Goal: Share content

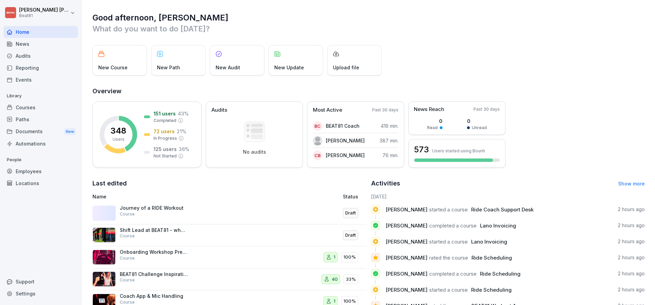
click at [34, 105] on div "Courses" at bounding box center [40, 107] width 74 height 12
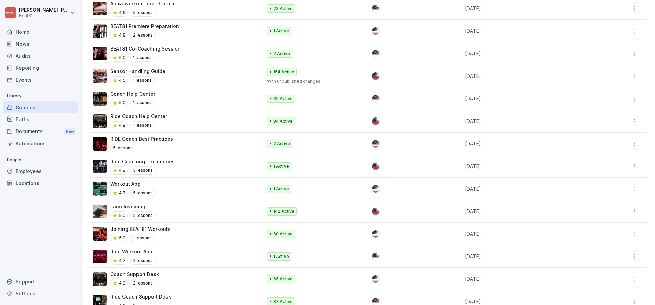
scroll to position [1040, 0]
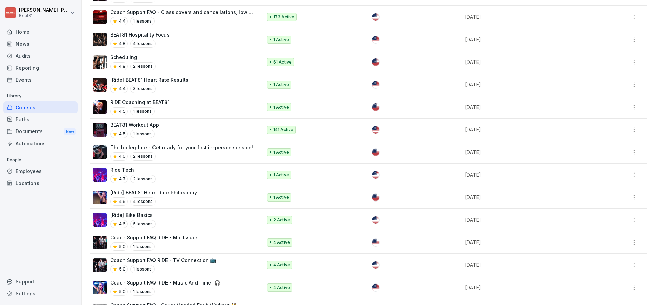
click at [104, 168] on img at bounding box center [100, 175] width 14 height 14
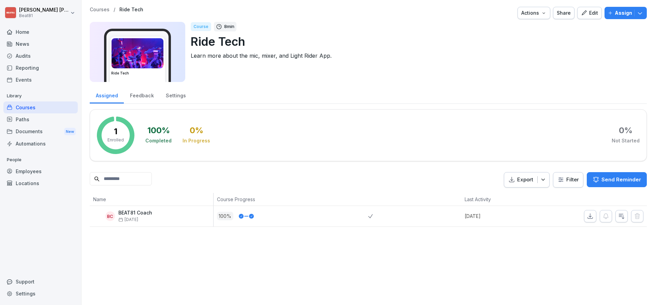
click at [568, 14] on div "Share" at bounding box center [564, 13] width 14 height 8
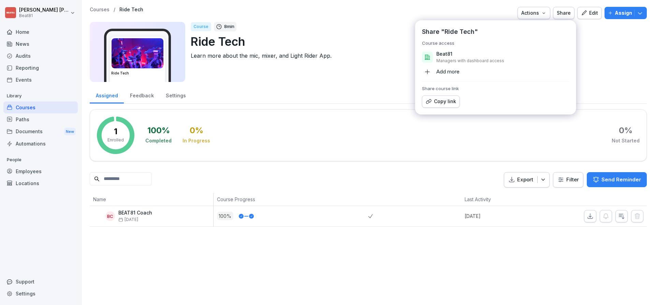
click at [441, 105] on button "Copy link" at bounding box center [441, 101] width 38 height 12
click at [24, 111] on div "Courses" at bounding box center [40, 107] width 74 height 12
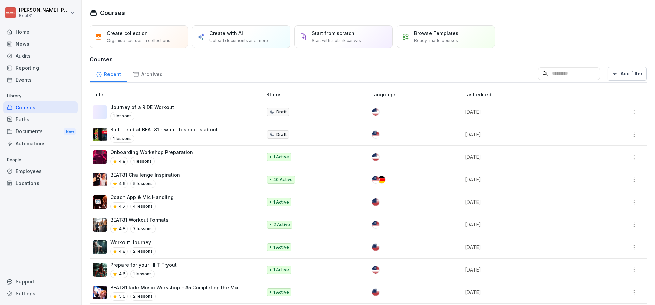
click at [557, 69] on input at bounding box center [569, 73] width 62 height 13
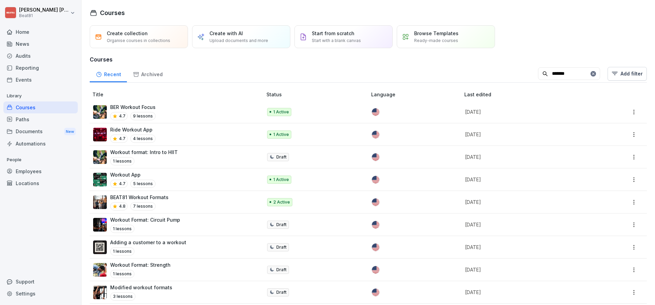
type input "*******"
click at [208, 129] on div "Ride Workout App 4.7 4 lessons" at bounding box center [174, 134] width 162 height 17
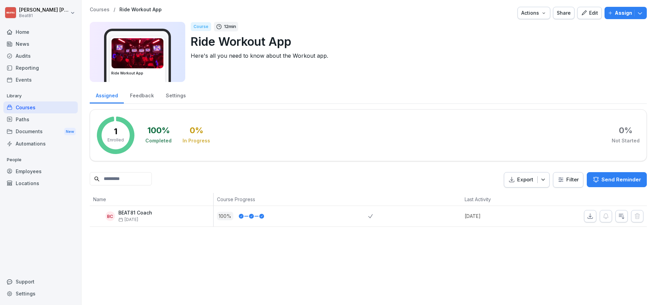
click at [567, 11] on div "Share" at bounding box center [564, 13] width 14 height 8
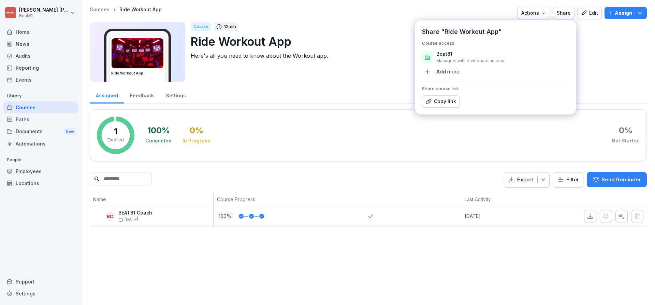
click at [433, 99] on div "Copy link" at bounding box center [441, 102] width 30 height 8
